Goal: Transaction & Acquisition: Purchase product/service

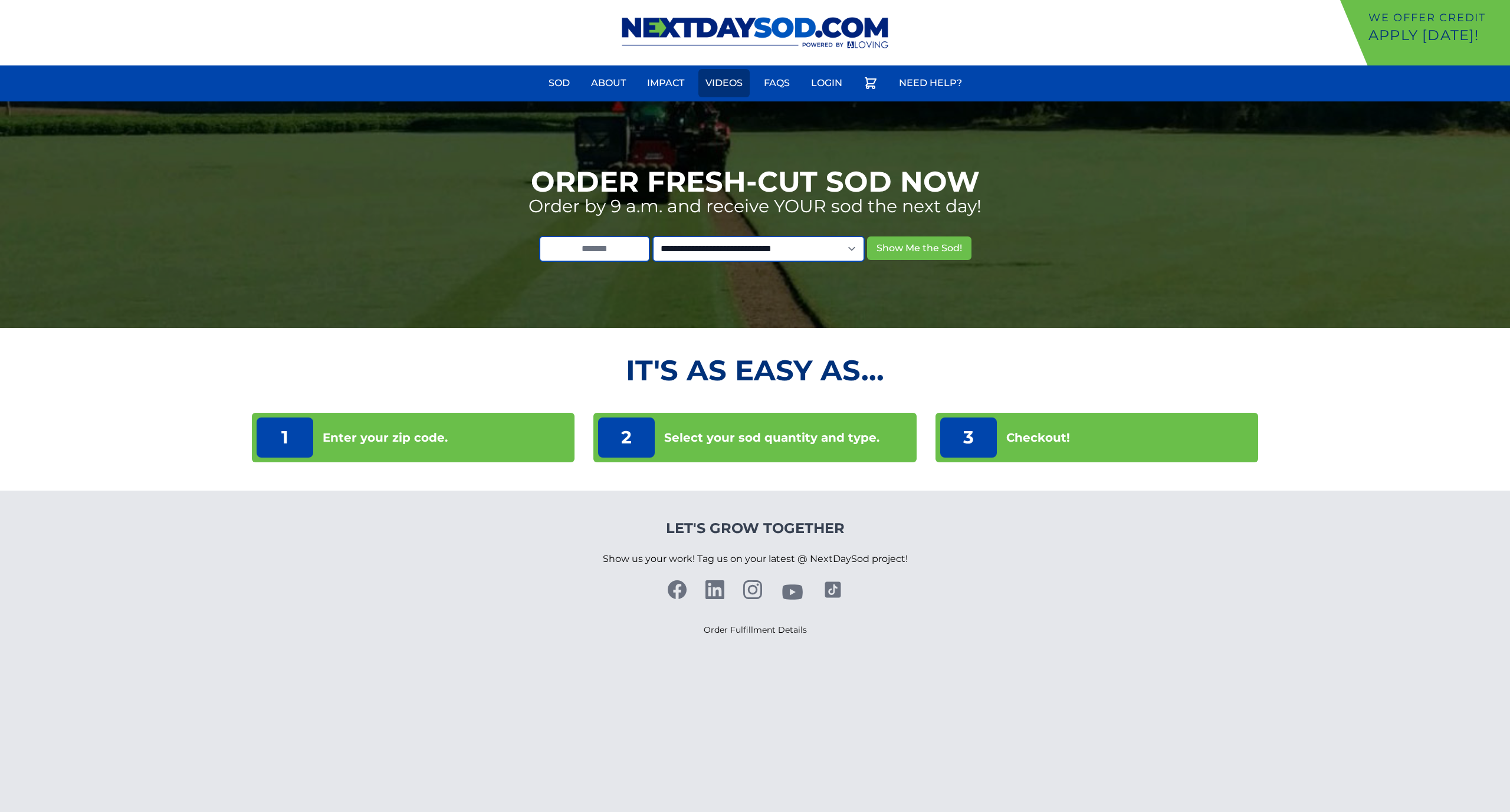
click at [713, 79] on link "Videos" at bounding box center [724, 83] width 51 height 28
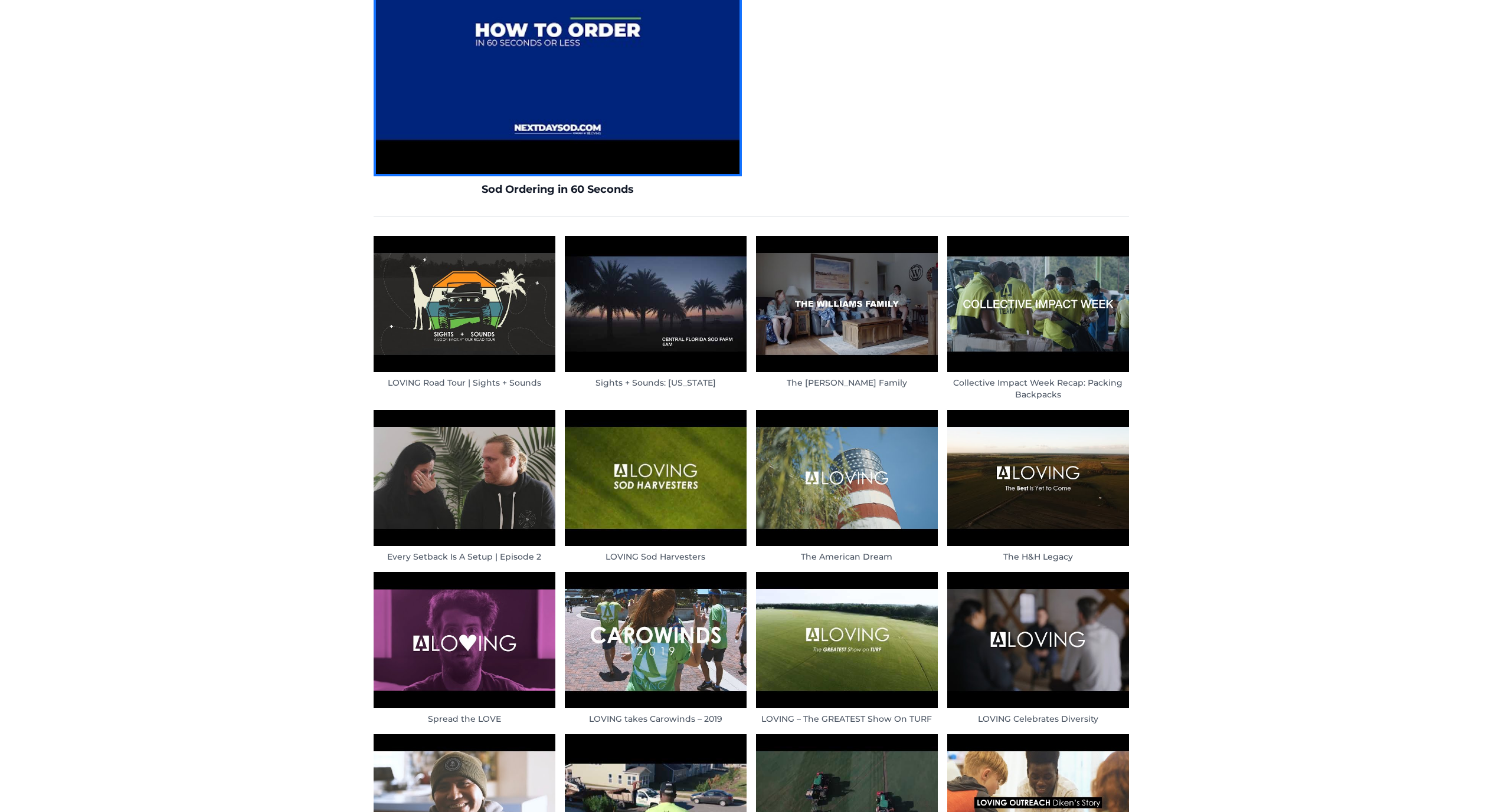
scroll to position [695, 0]
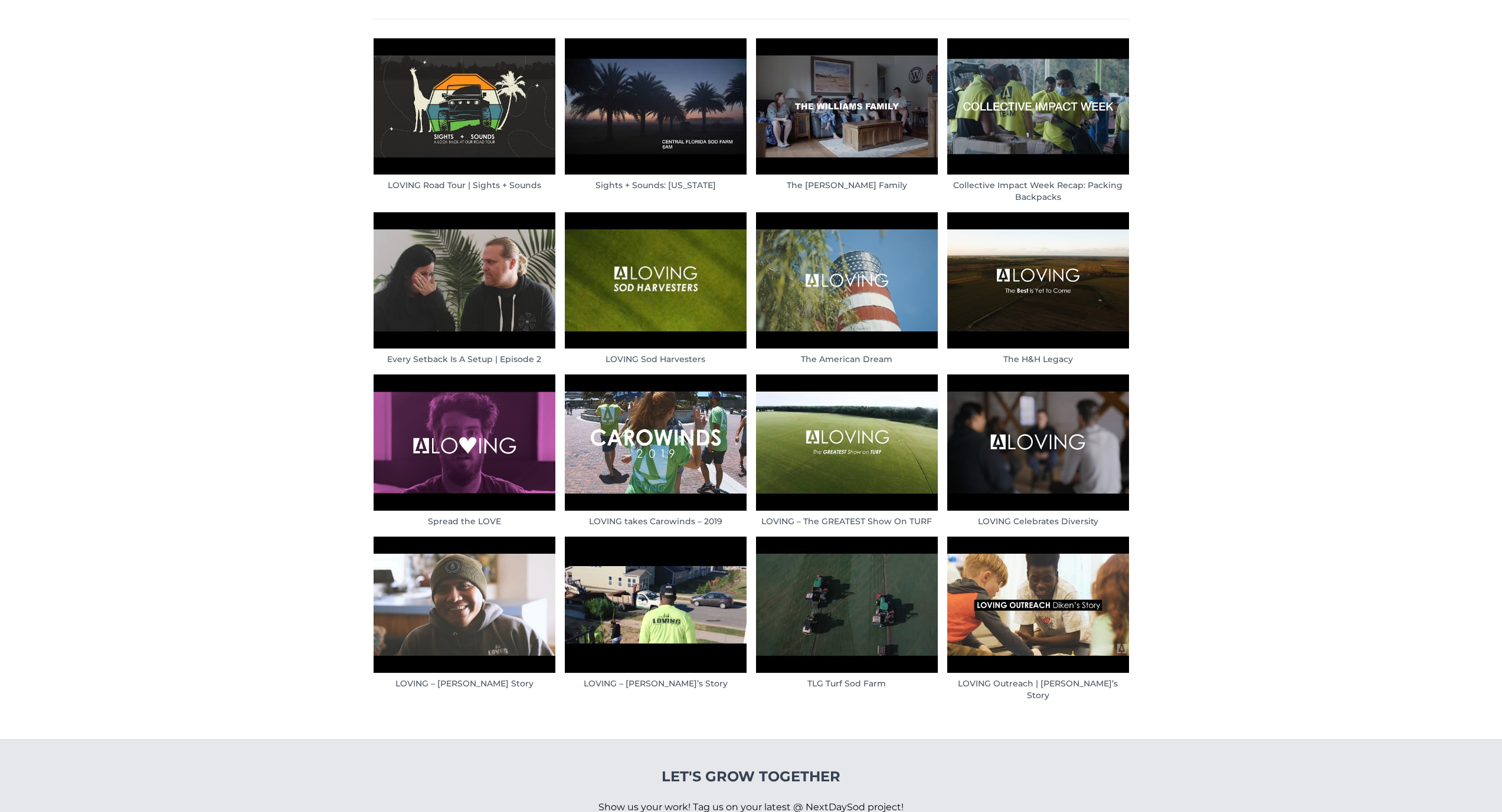
click at [671, 630] on img at bounding box center [655, 604] width 182 height 136
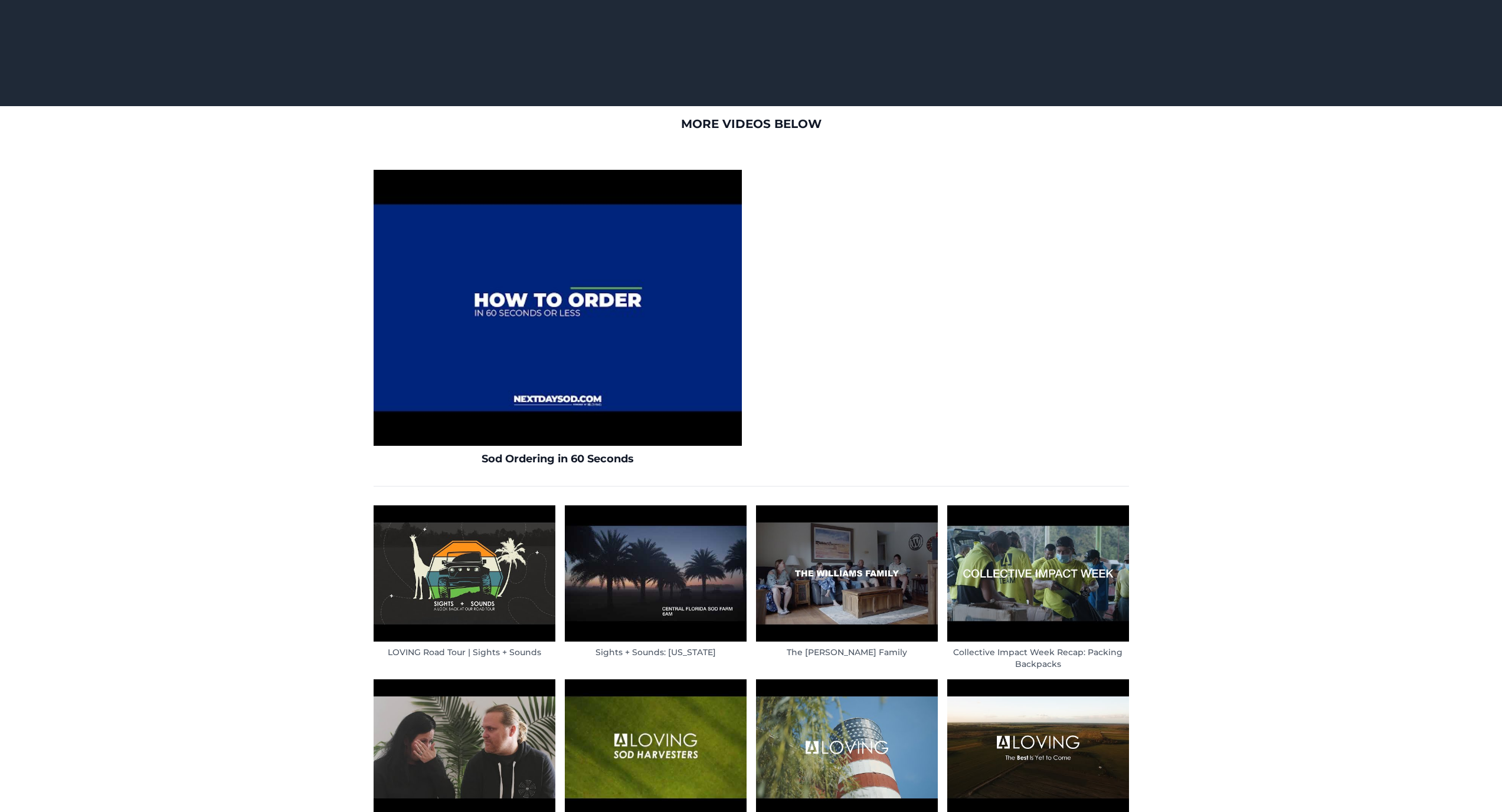
scroll to position [384, 0]
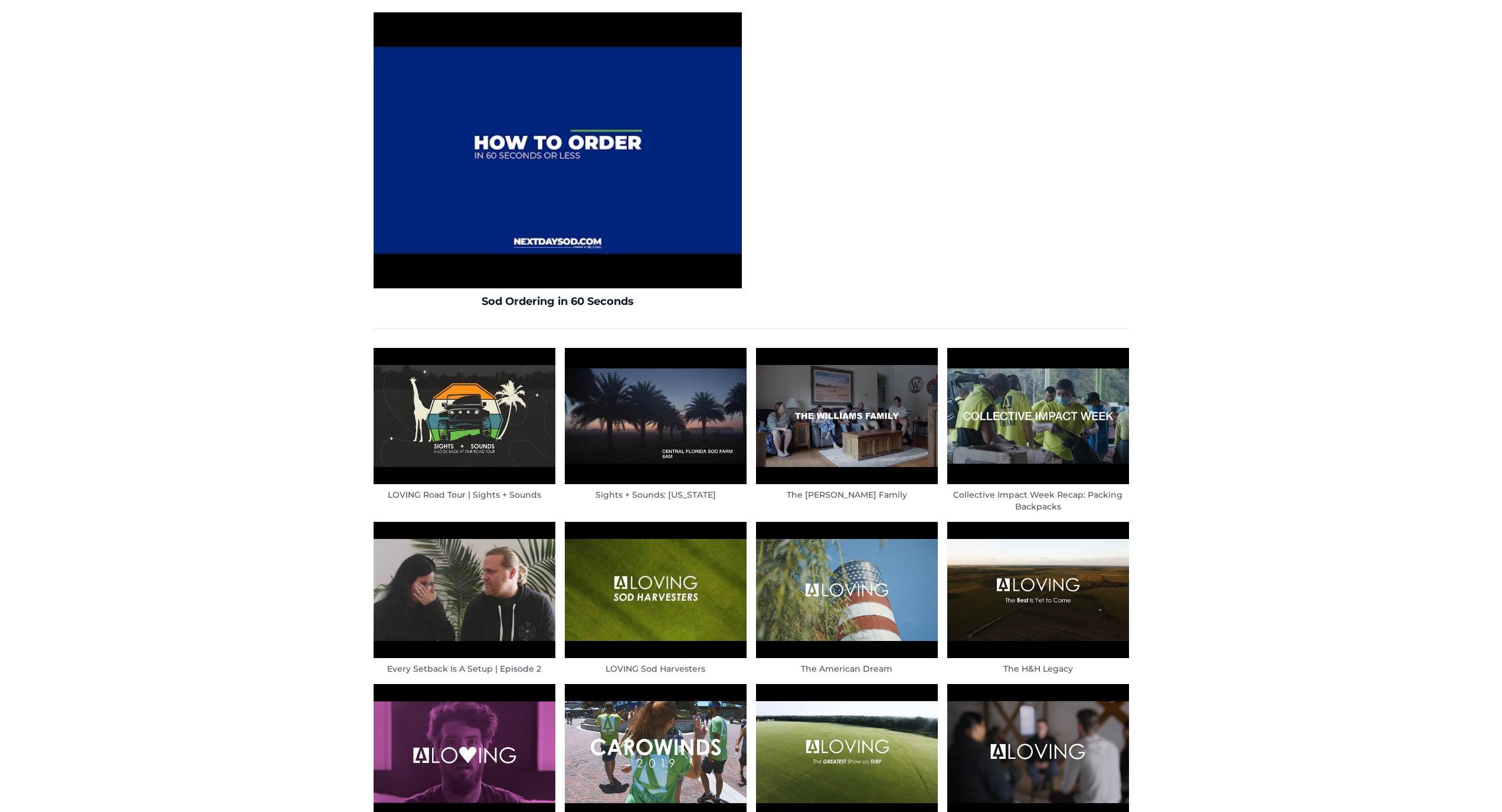
click at [992, 391] on img at bounding box center [1038, 416] width 182 height 136
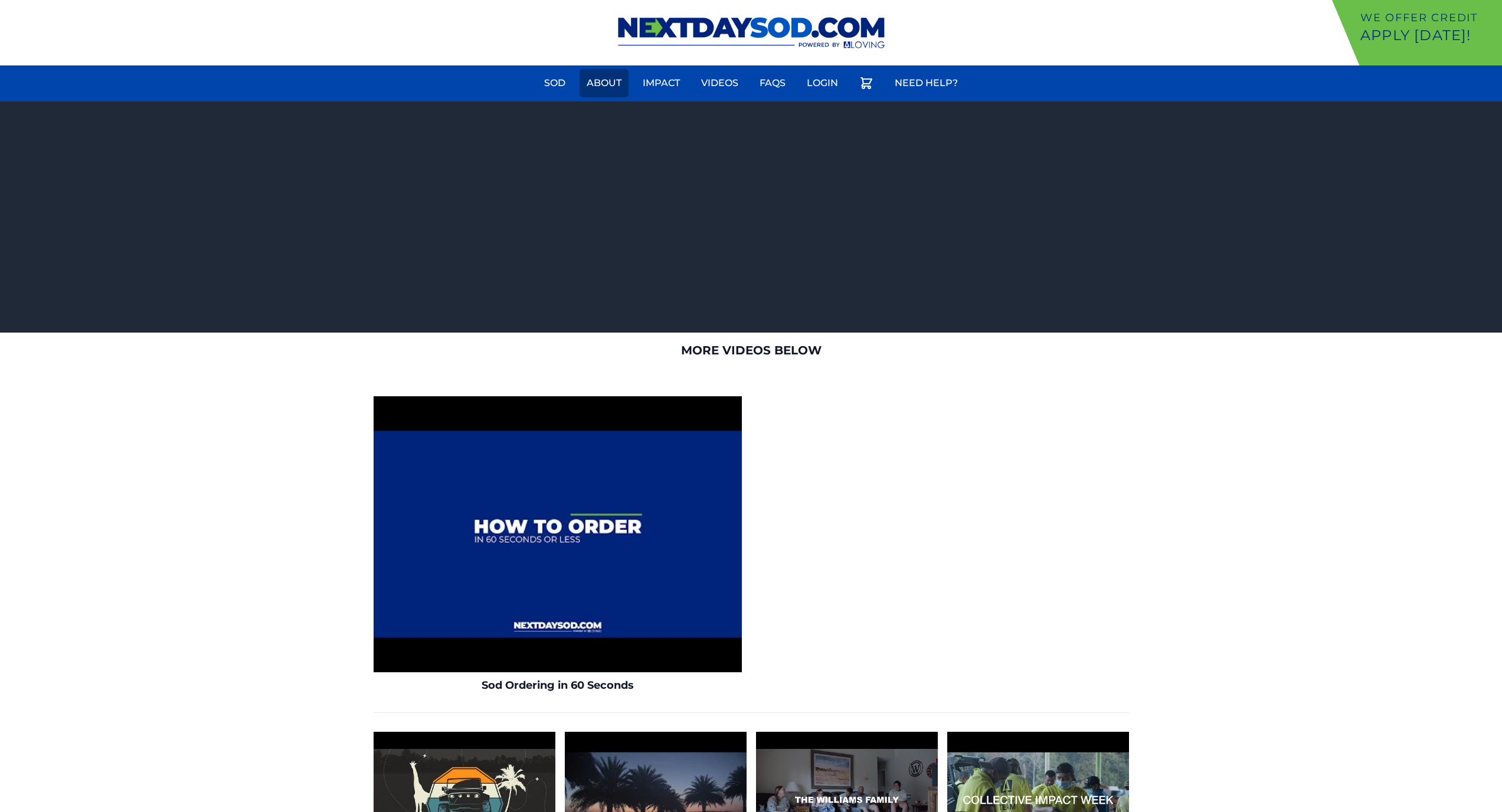
click at [623, 83] on link "About" at bounding box center [603, 83] width 49 height 28
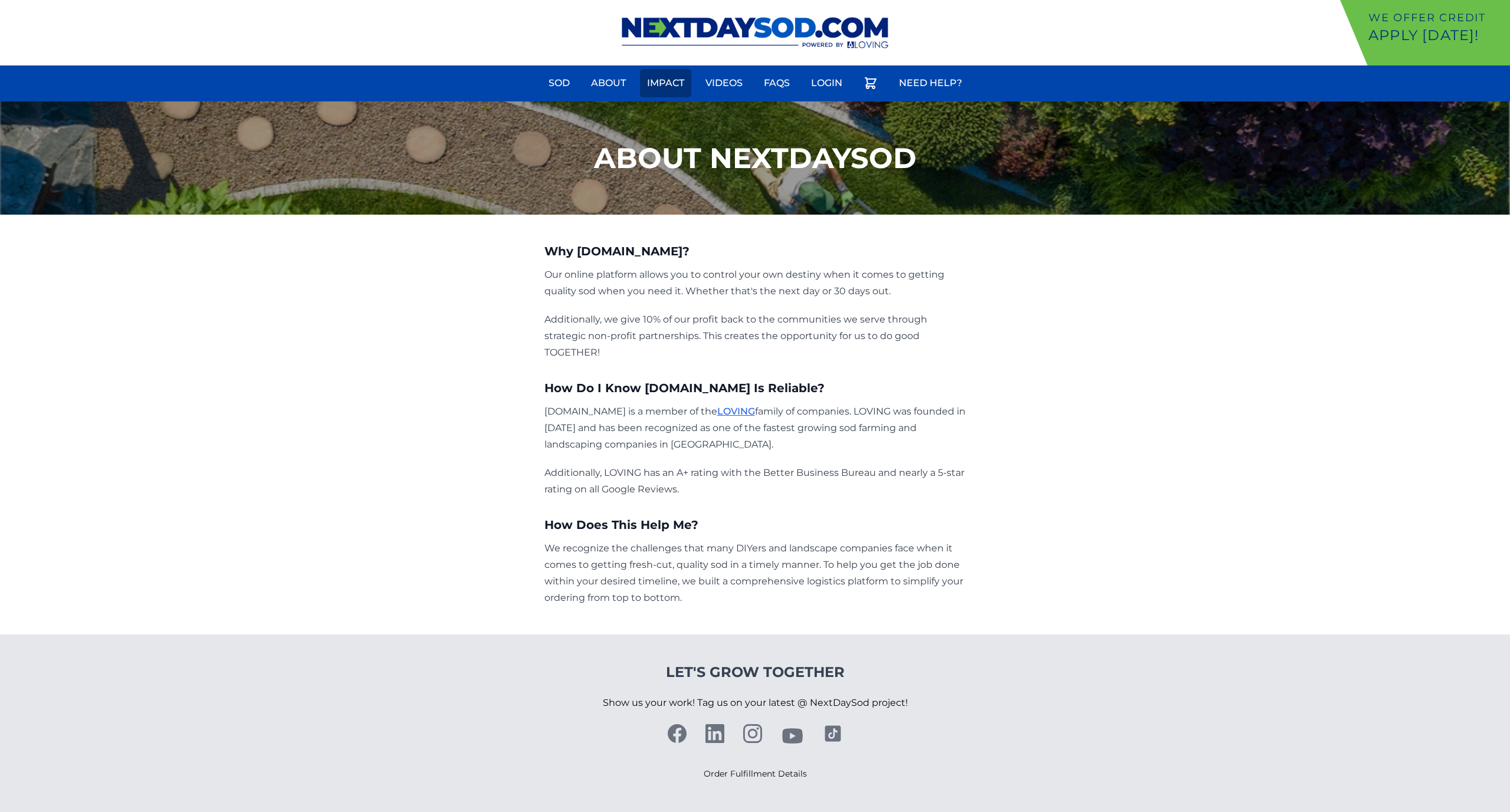
click at [680, 82] on link "Impact" at bounding box center [665, 83] width 51 height 28
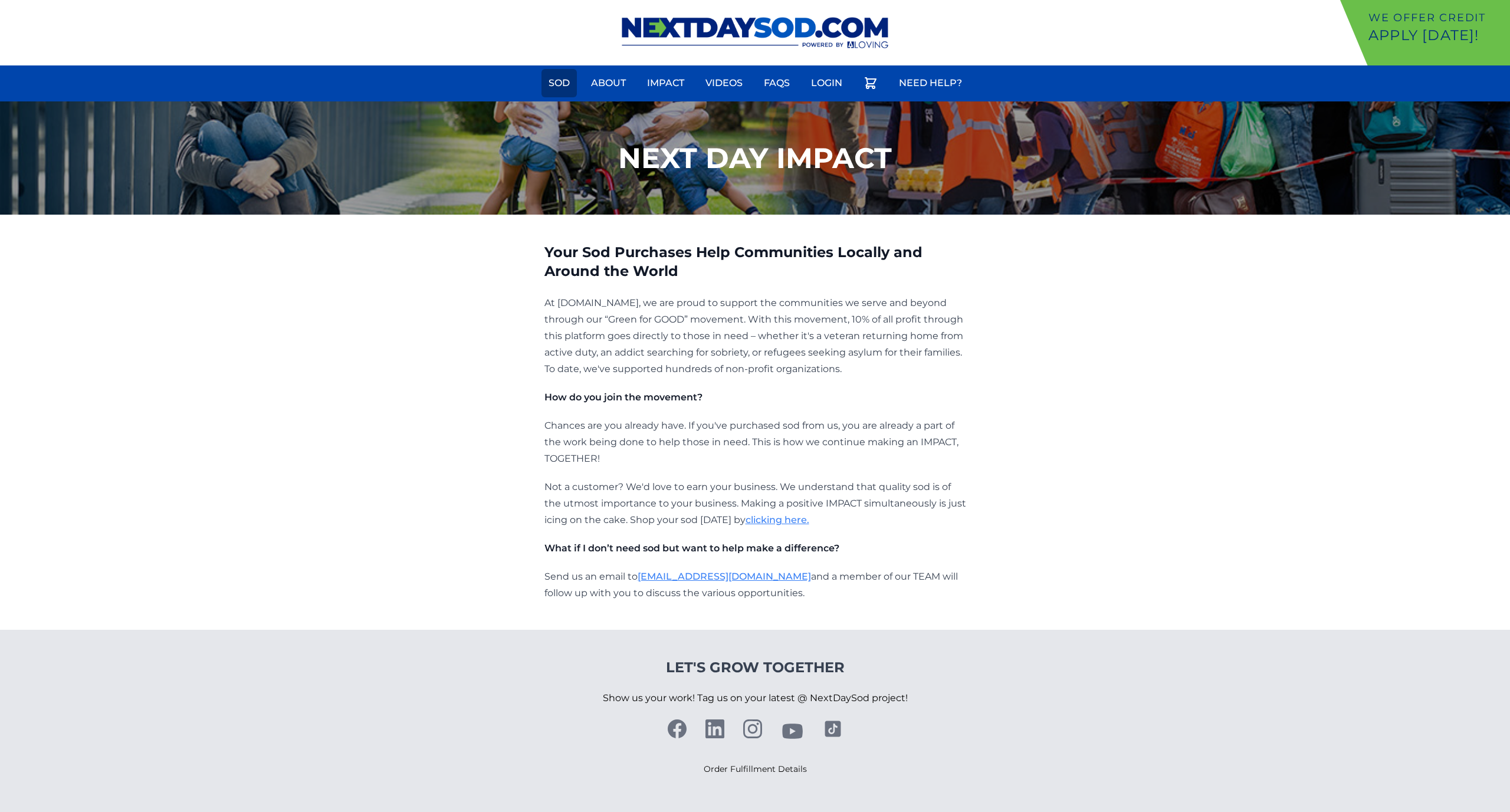
click at [566, 82] on link "Sod" at bounding box center [559, 83] width 35 height 28
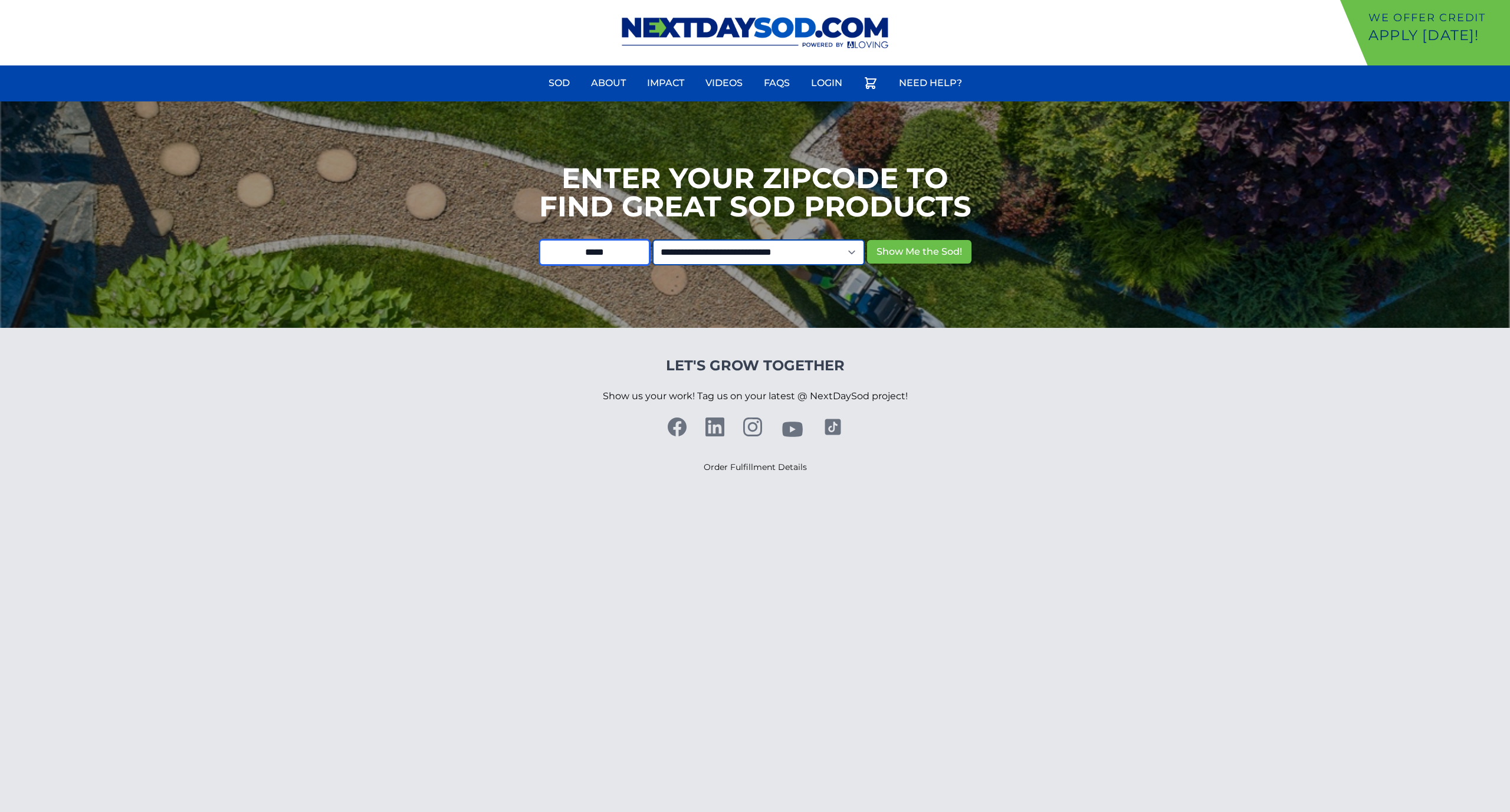
type input "*****"
select select "**"
click at [919, 246] on button "Show Me the Sod!" at bounding box center [919, 252] width 104 height 23
